Goal: Navigation & Orientation: Find specific page/section

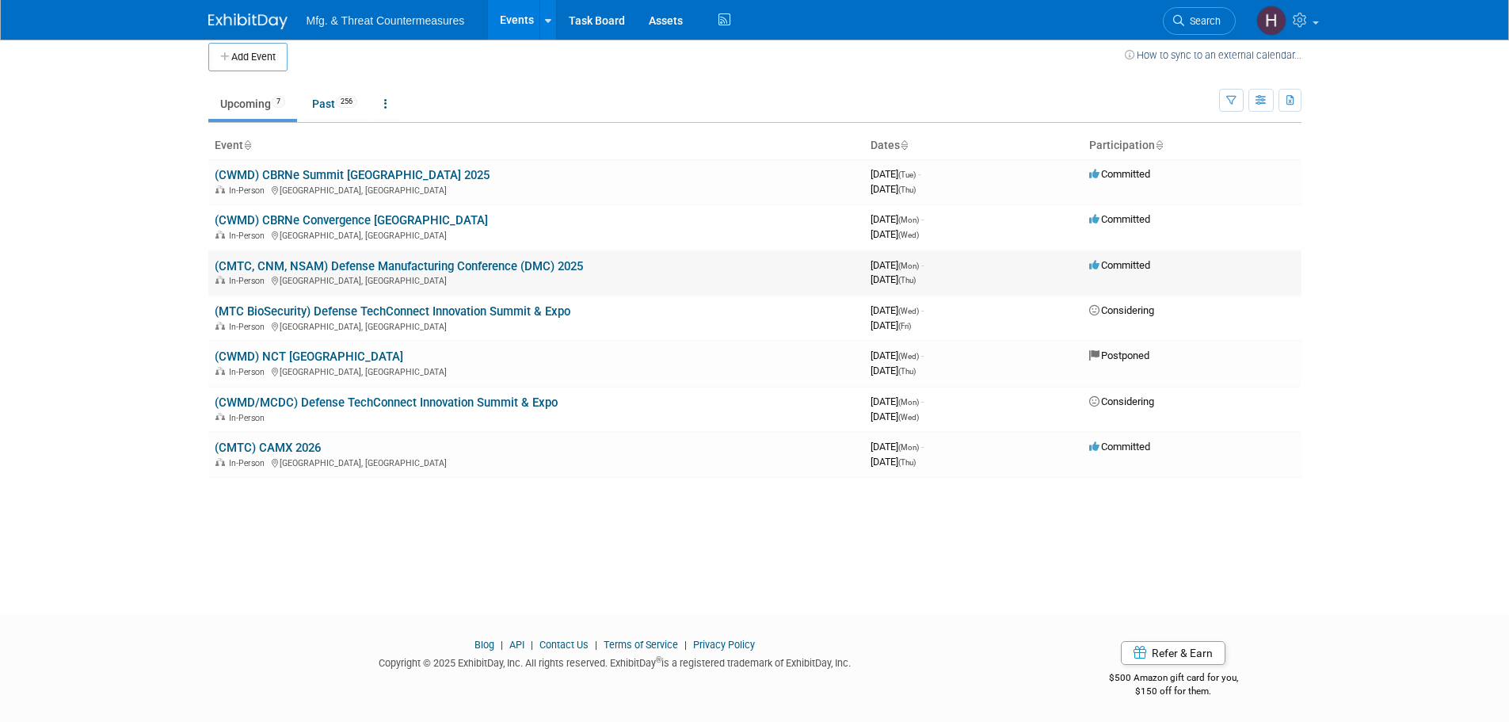
scroll to position [16, 0]
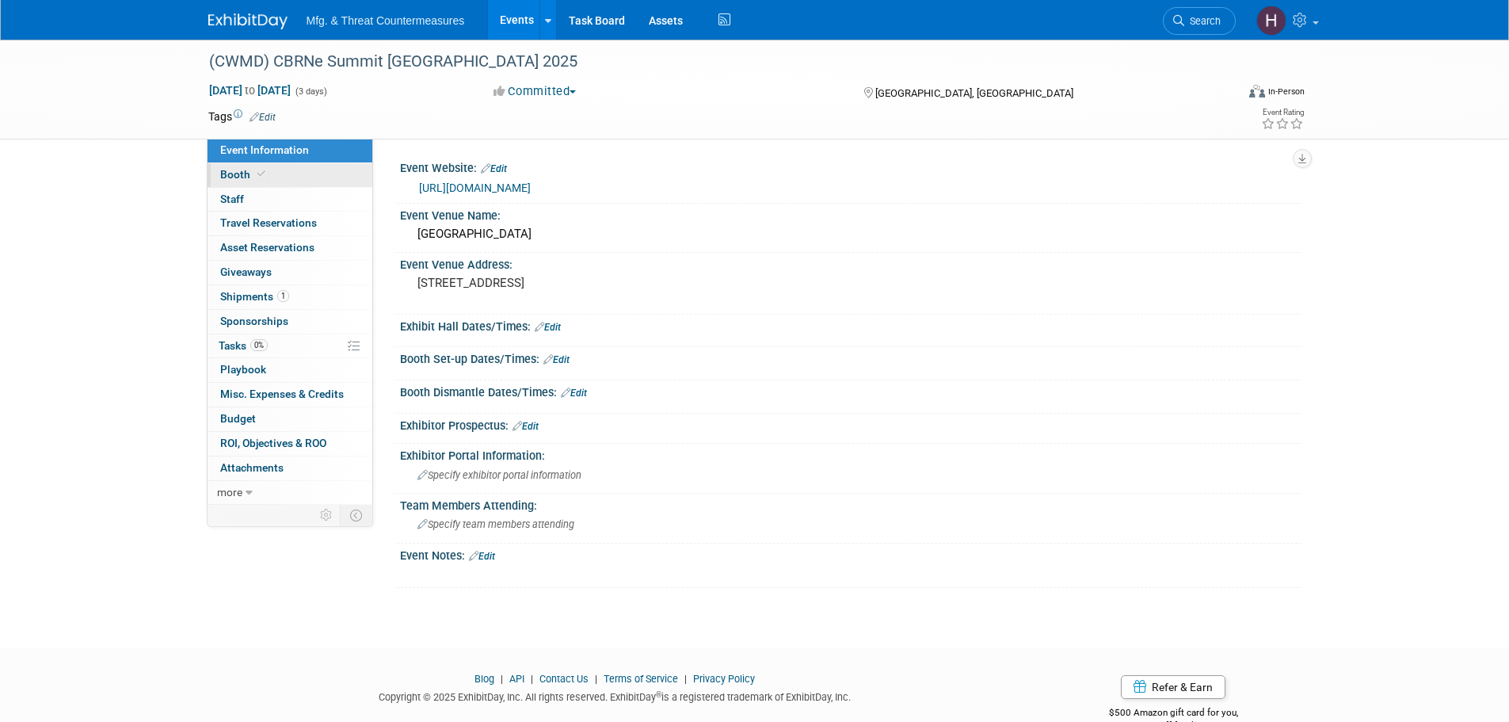
click at [262, 167] on link "Booth" at bounding box center [290, 175] width 165 height 24
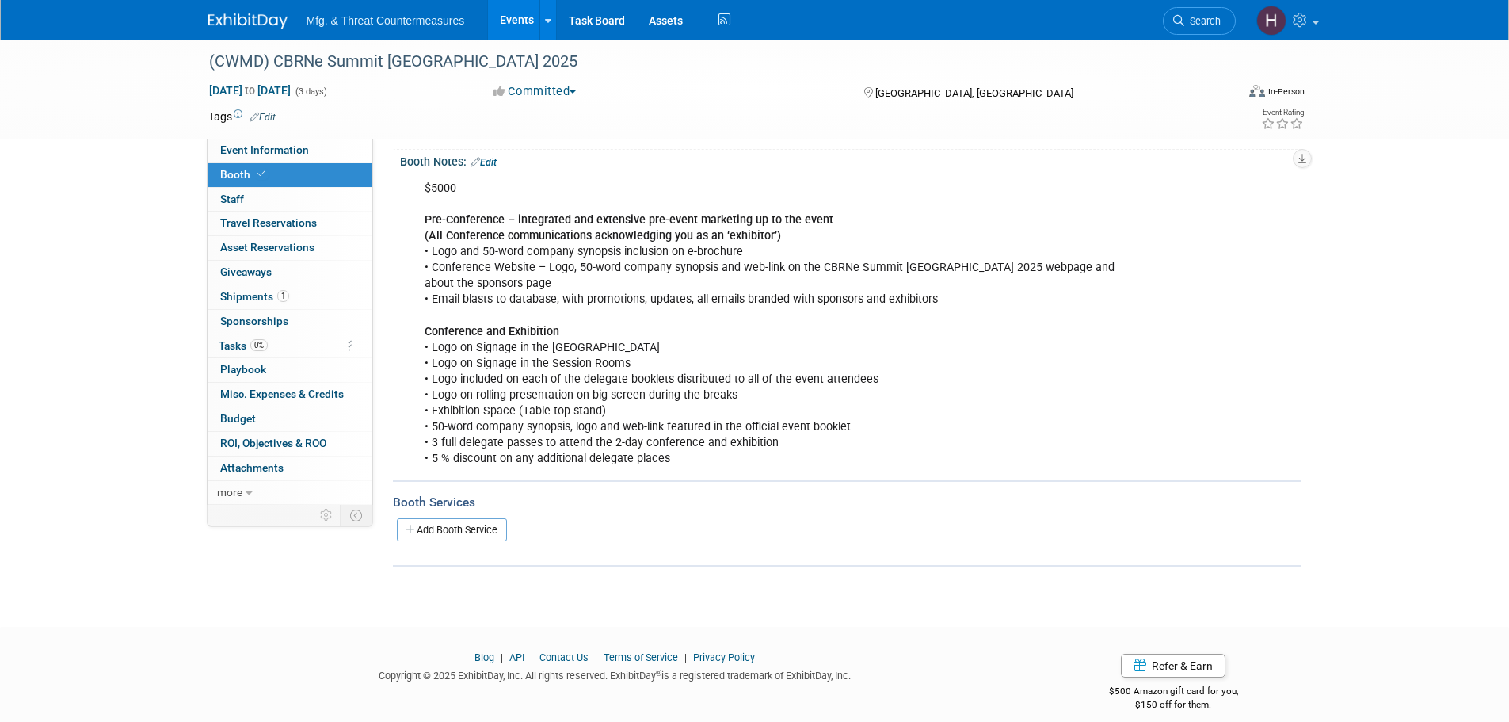
scroll to position [190, 0]
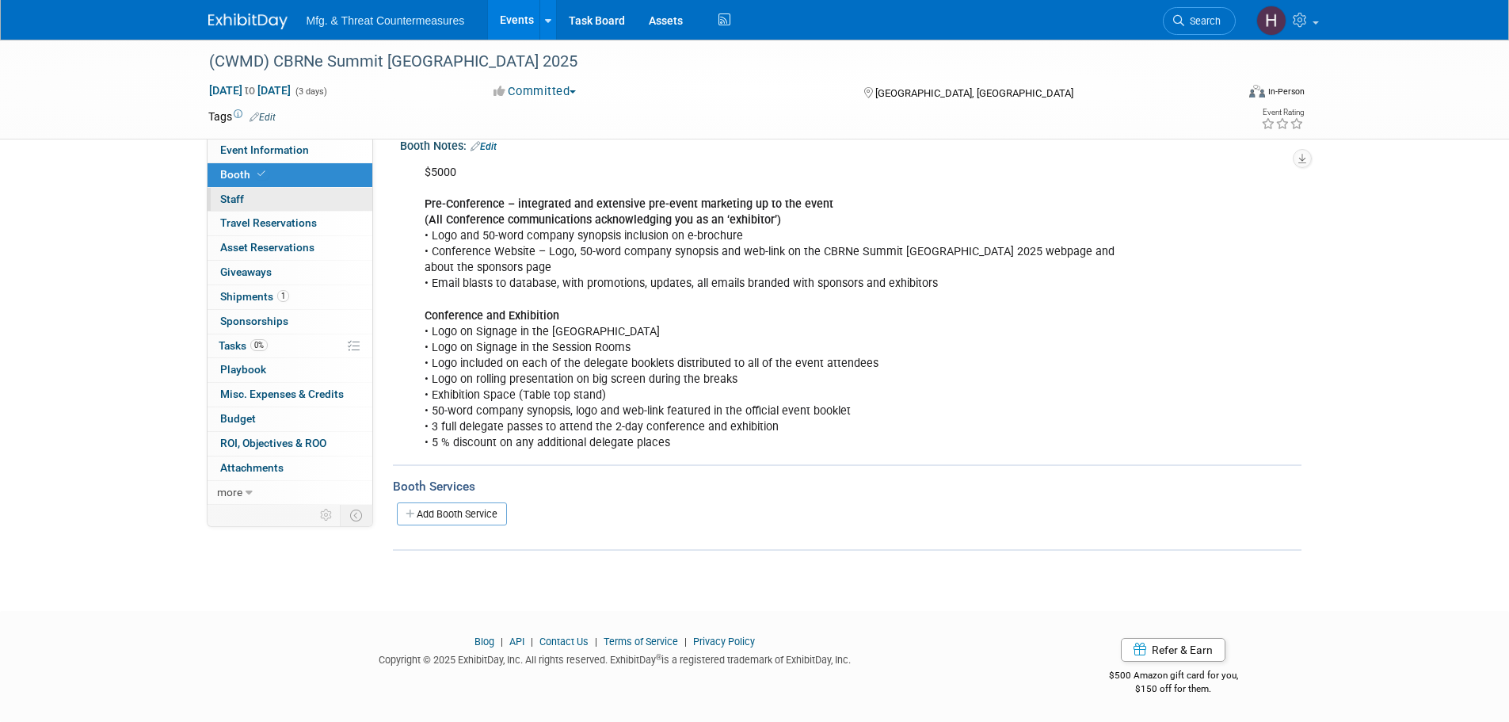
click at [278, 201] on link "0 Staff 0" at bounding box center [290, 200] width 165 height 24
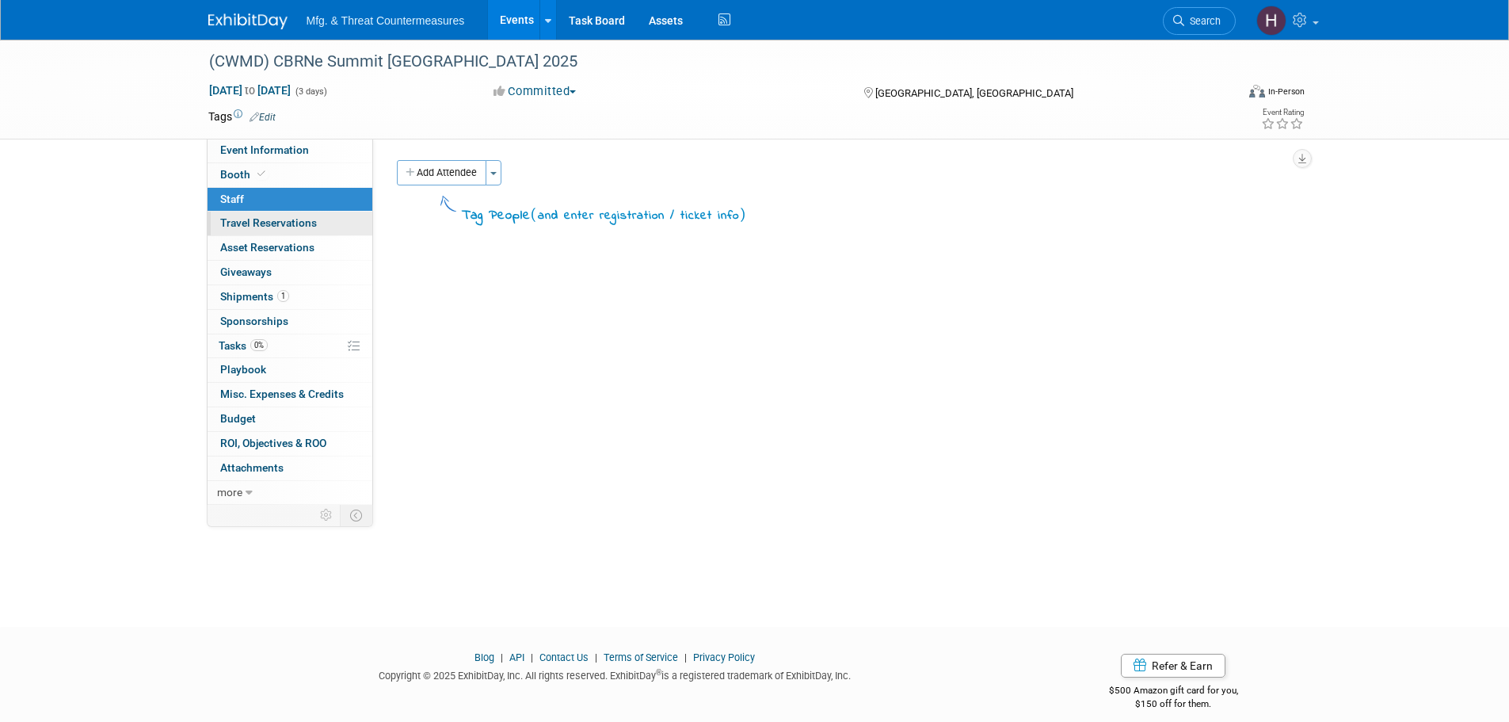
click at [269, 219] on span "Travel Reservations 0" at bounding box center [268, 222] width 97 height 13
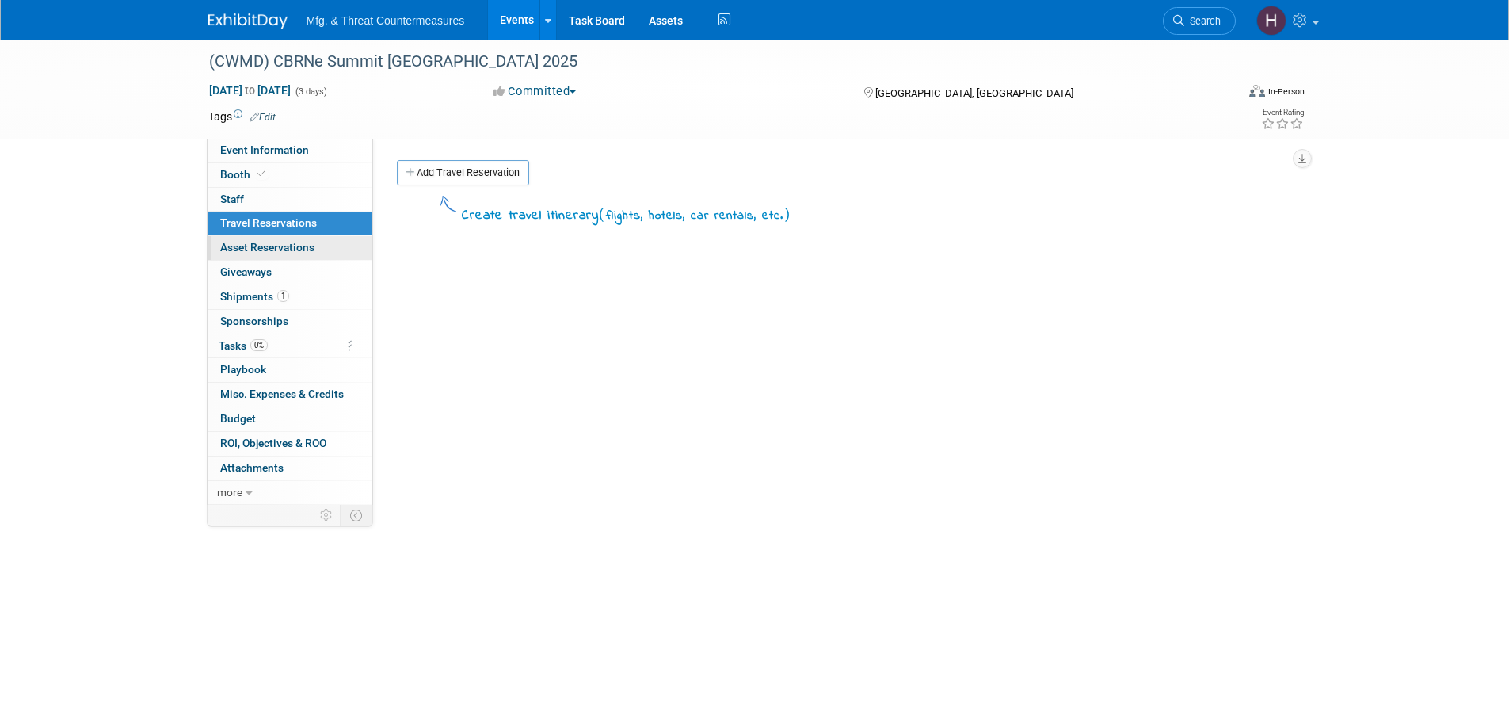
click at [265, 248] on span "Asset Reservations 0" at bounding box center [267, 247] width 94 height 13
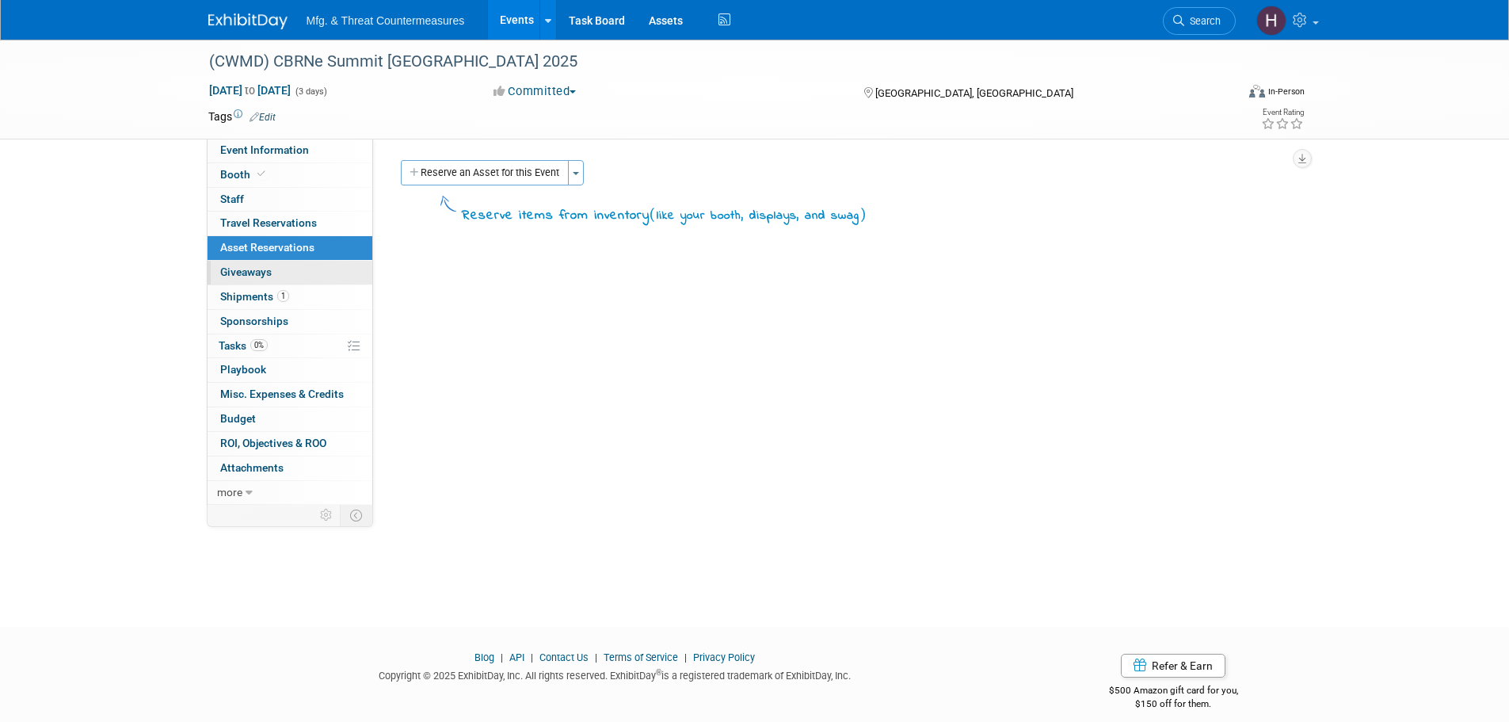
click at [261, 274] on span "Giveaways 0" at bounding box center [245, 271] width 51 height 13
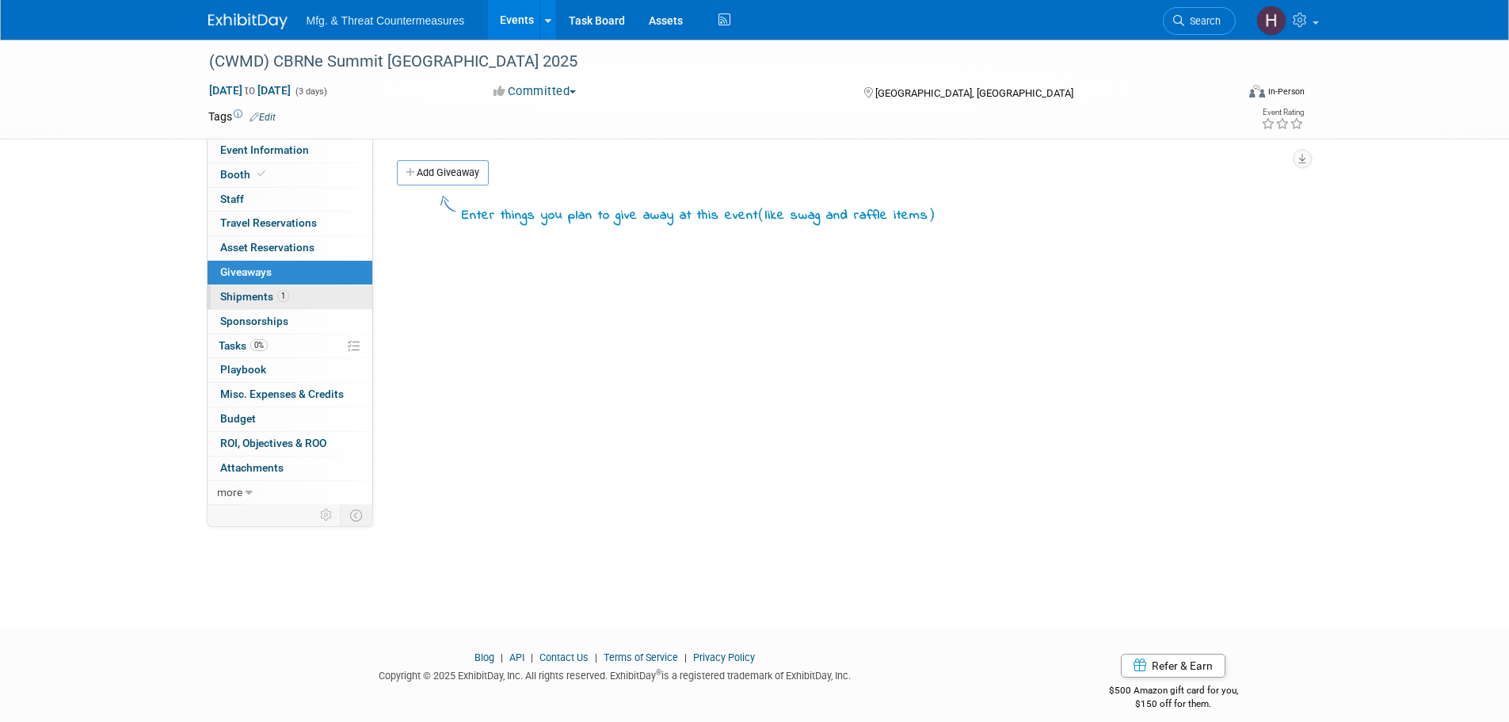
click at [257, 288] on link "1 Shipments 1" at bounding box center [290, 297] width 165 height 24
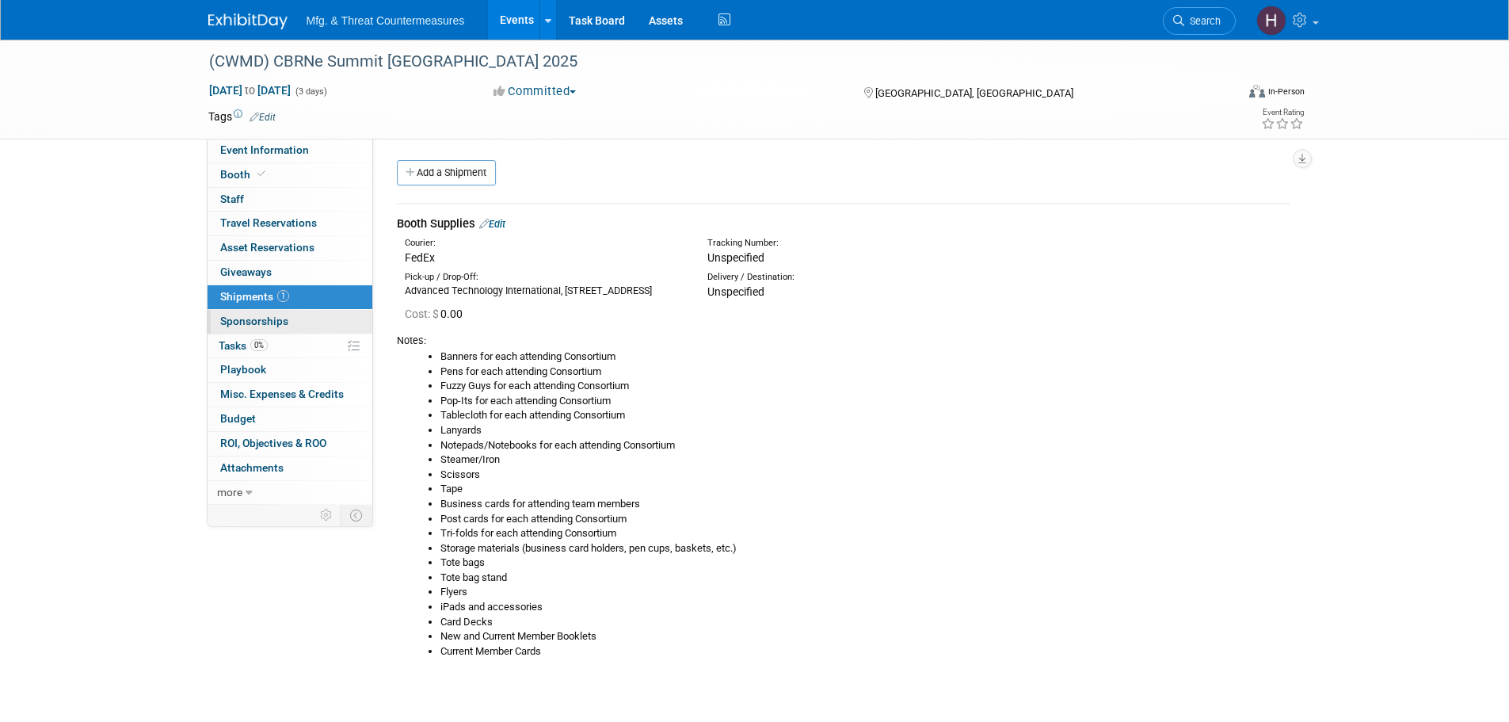
click at [248, 310] on link "0 Sponsorships 0" at bounding box center [290, 322] width 165 height 24
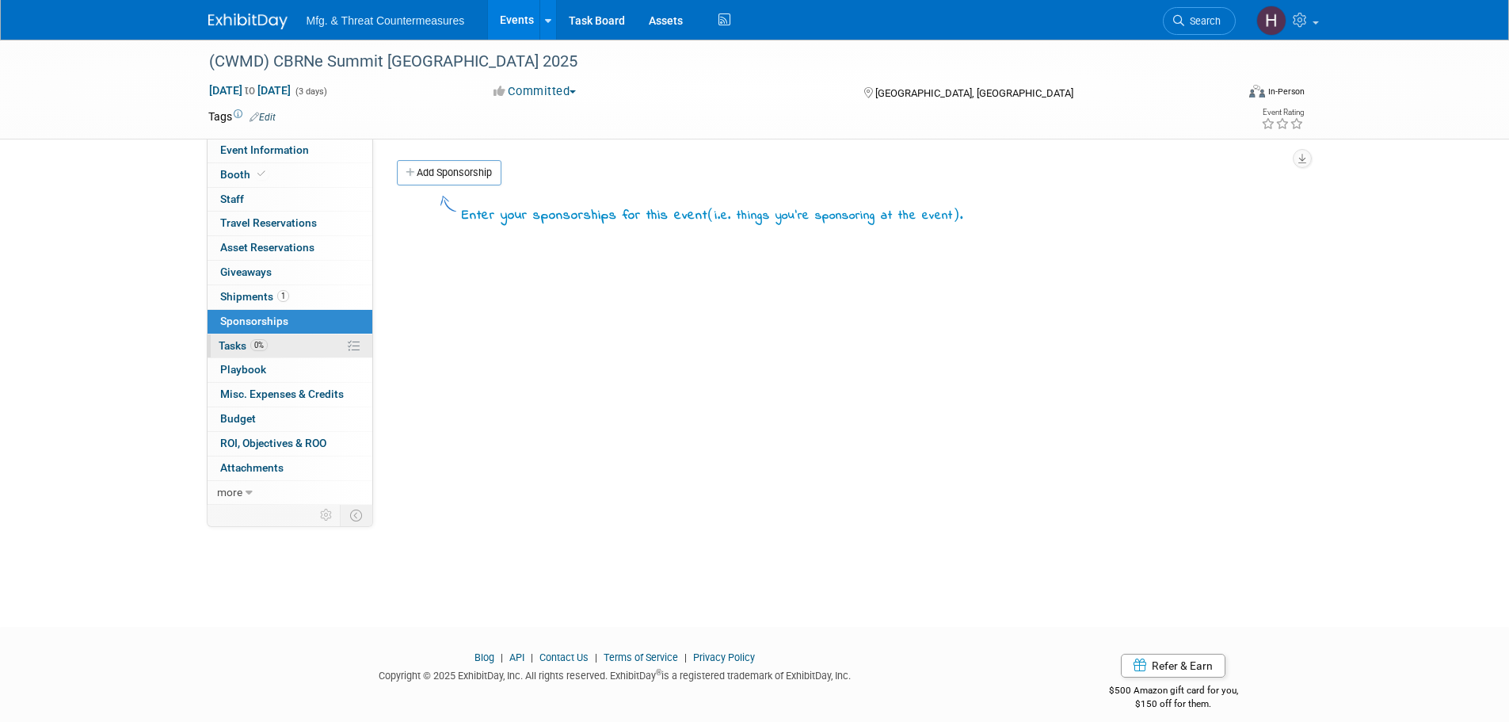
click at [250, 341] on span "Tasks 0%" at bounding box center [243, 345] width 49 height 13
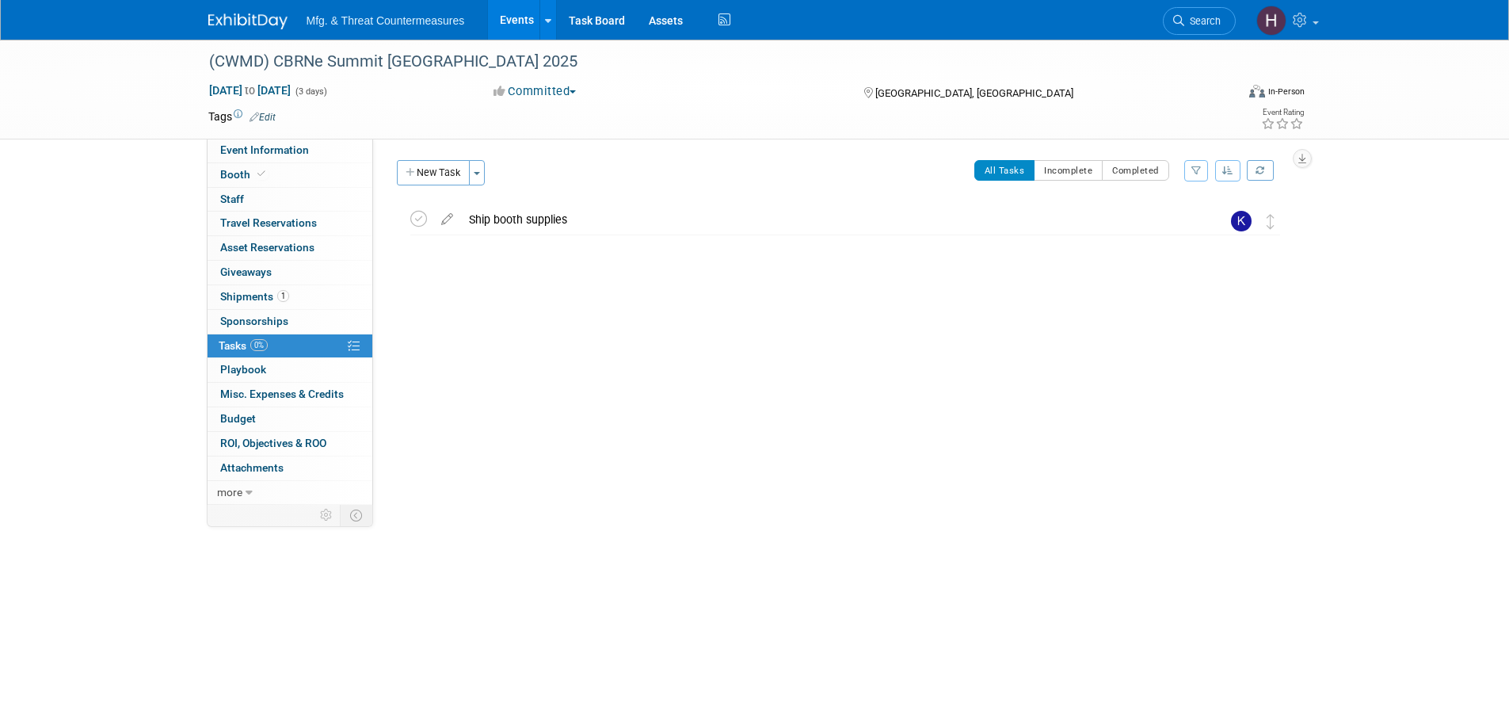
click at [246, 356] on link "0% Tasks 0%" at bounding box center [290, 346] width 165 height 24
click at [245, 367] on span "Playbook 0" at bounding box center [243, 369] width 46 height 13
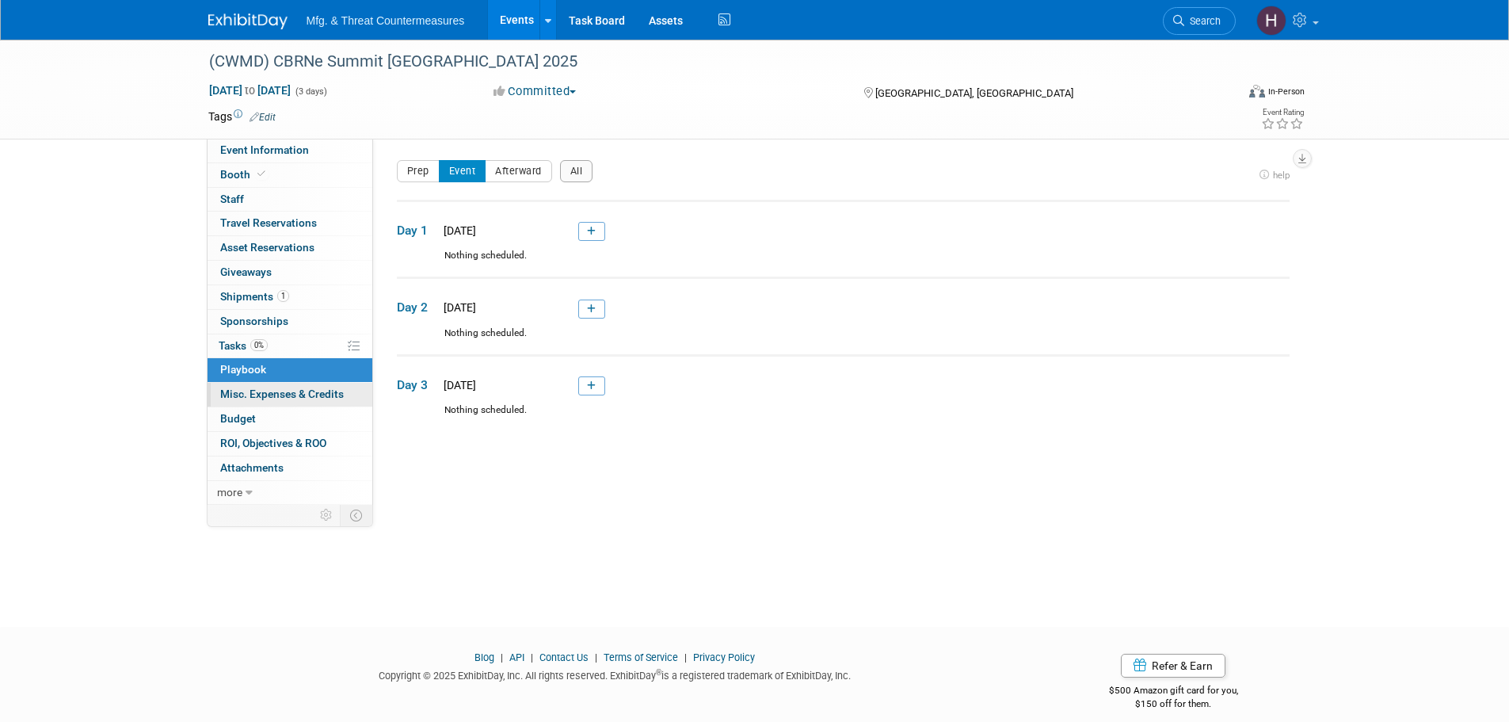
click at [249, 398] on span "Misc. Expenses & Credits 0" at bounding box center [282, 393] width 124 height 13
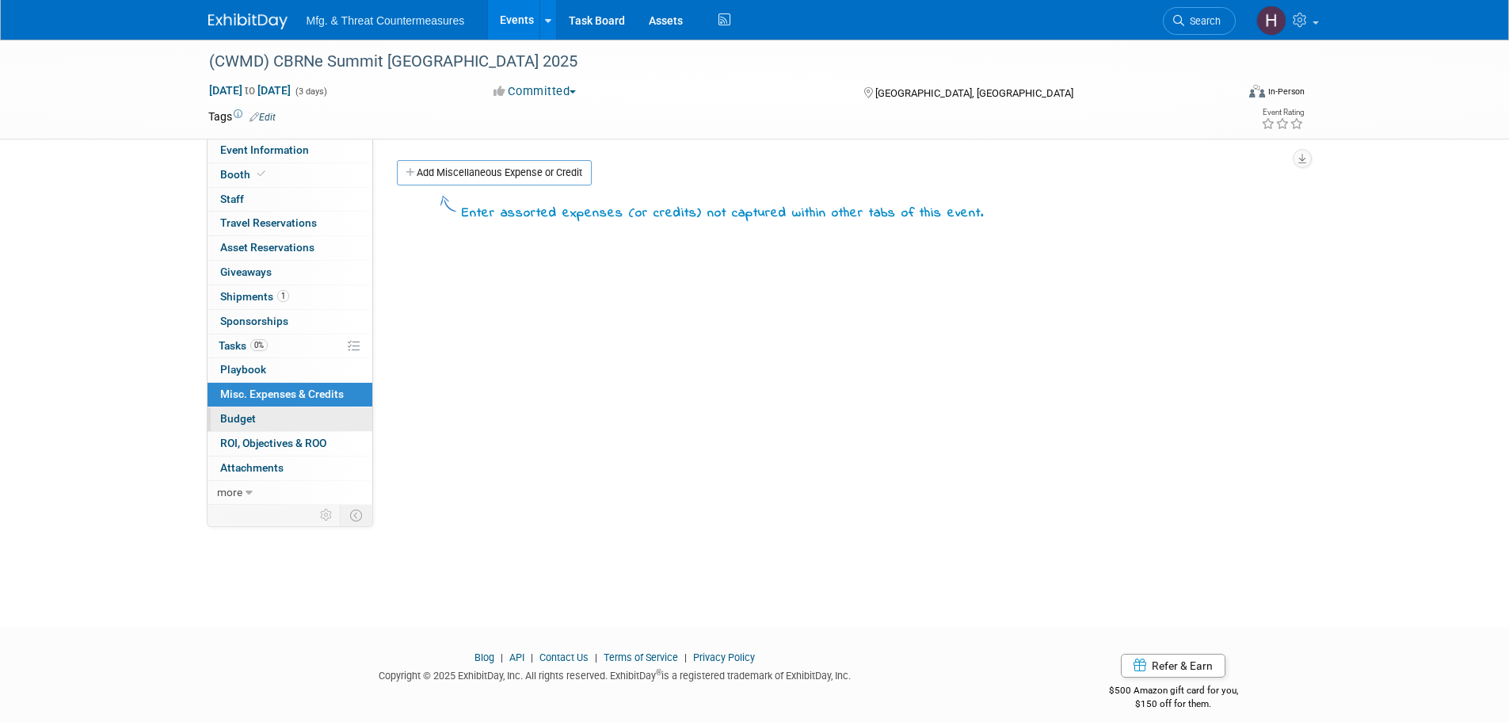
click at [235, 413] on span "Budget" at bounding box center [238, 418] width 36 height 13
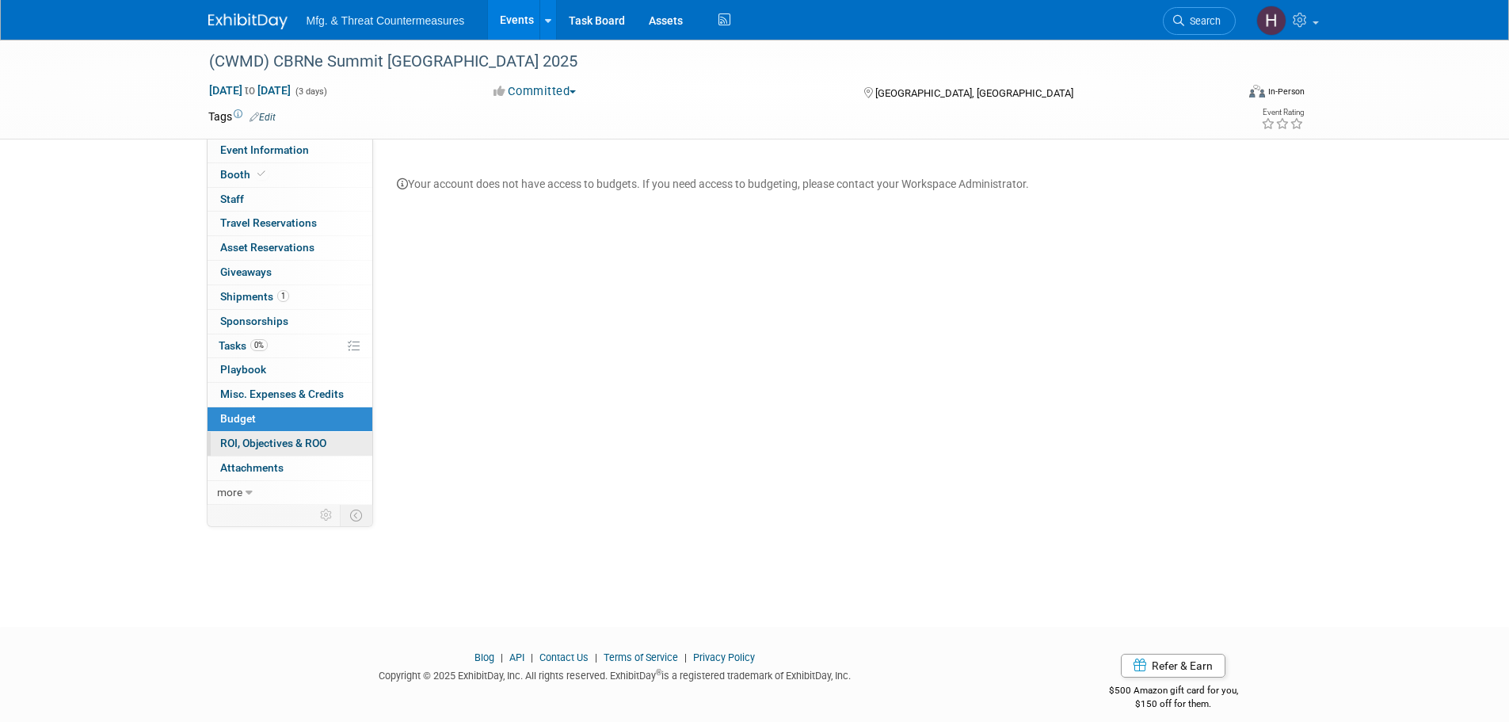
click at [224, 447] on span "ROI, Objectives & ROO 0" at bounding box center [273, 442] width 106 height 13
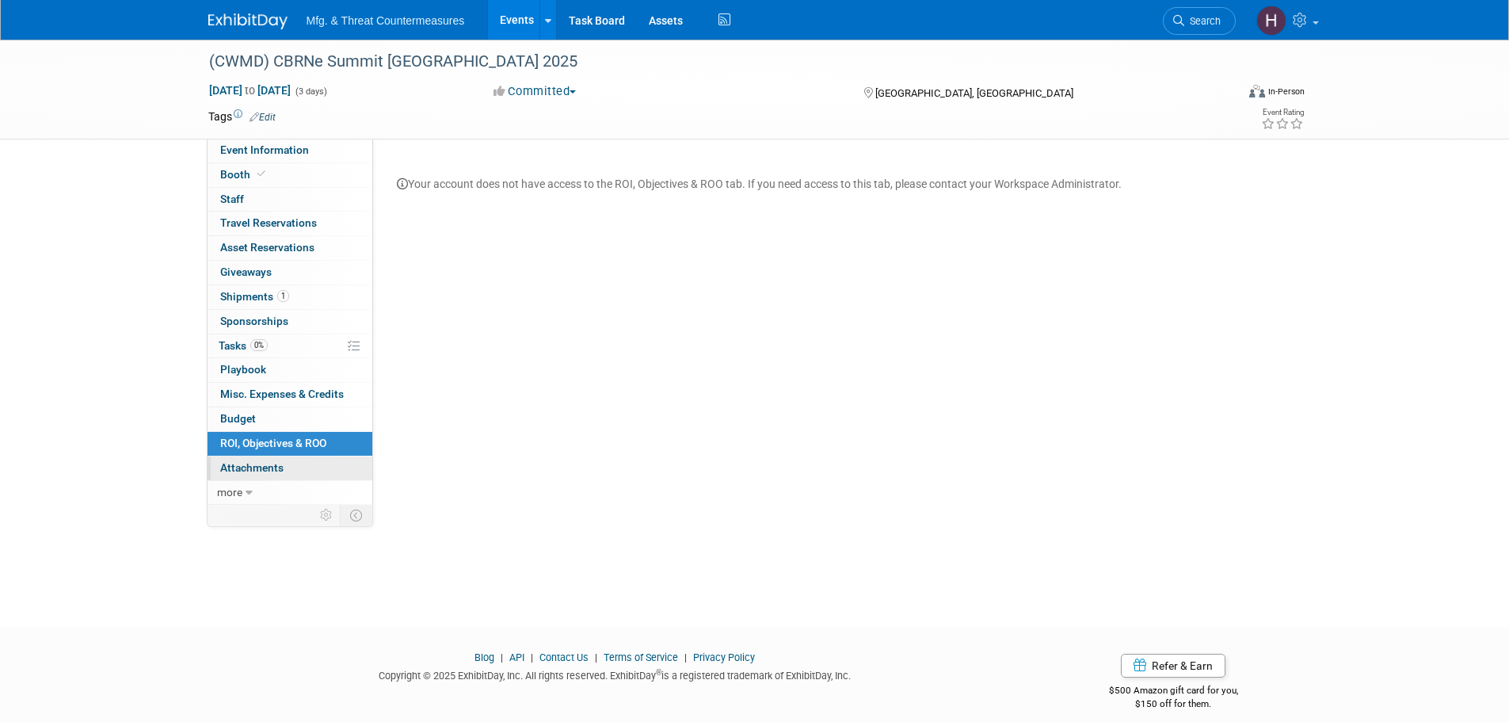
click at [246, 471] on span "Attachments 0" at bounding box center [251, 467] width 63 height 13
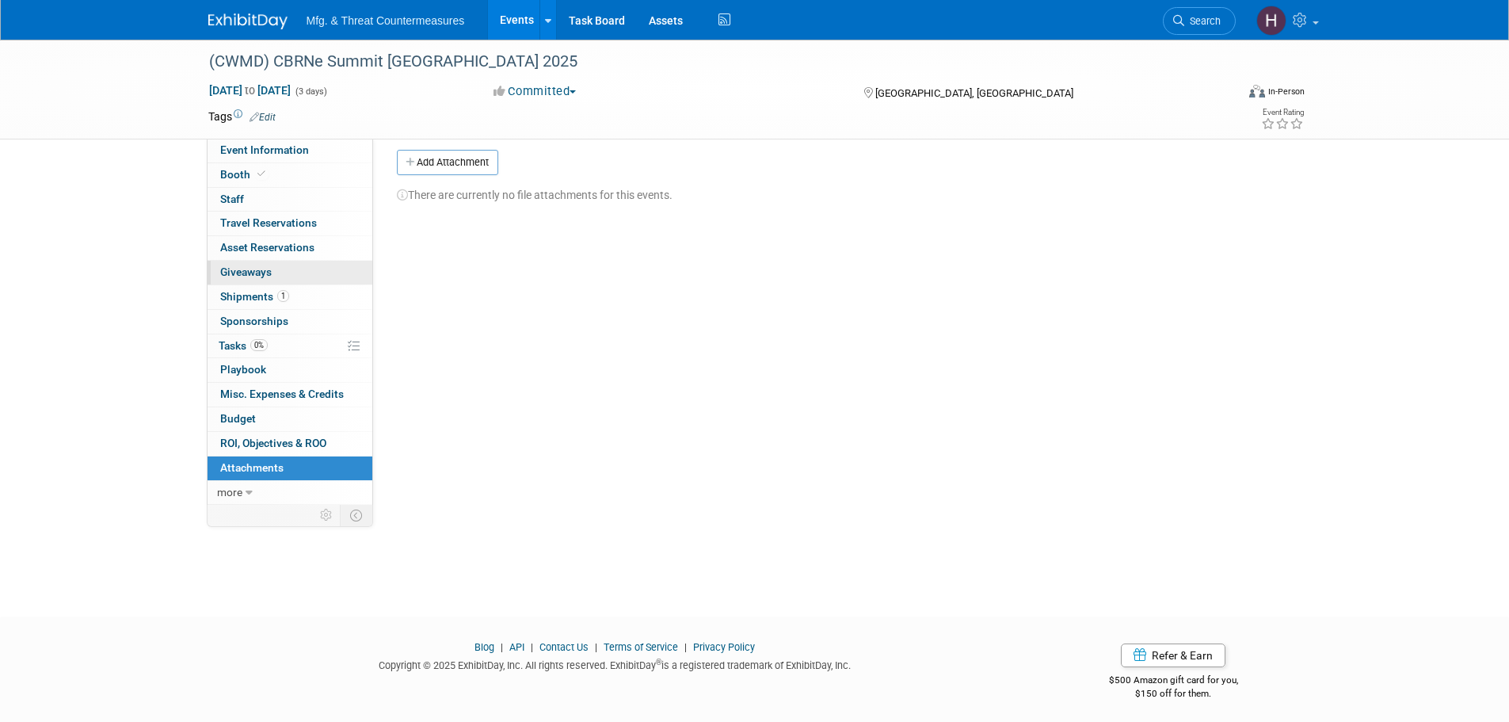
scroll to position [16, 0]
